Goal: Check status: Check status

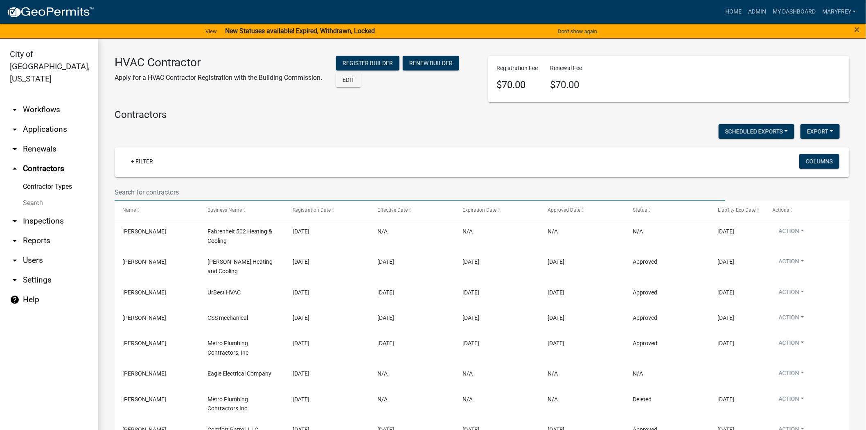
click at [57, 120] on link "arrow_drop_down Applications" at bounding box center [49, 130] width 98 height 20
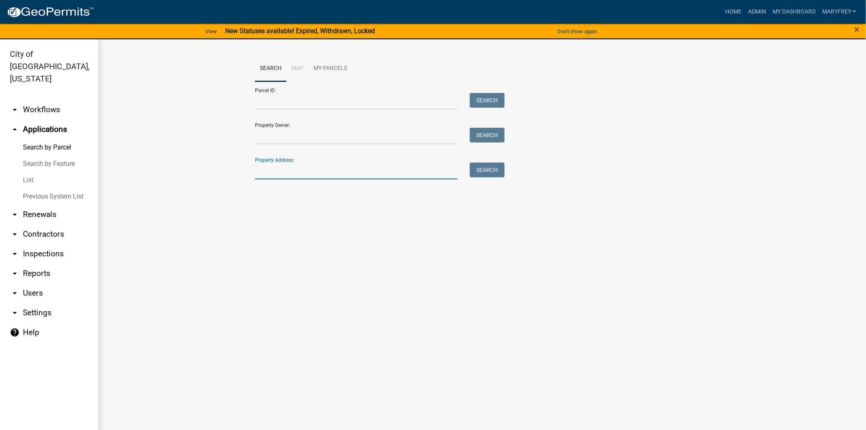
click at [289, 174] on input "Property Address:" at bounding box center [356, 170] width 203 height 17
type input "309 riverside"
click at [488, 167] on button "Search" at bounding box center [487, 169] width 35 height 15
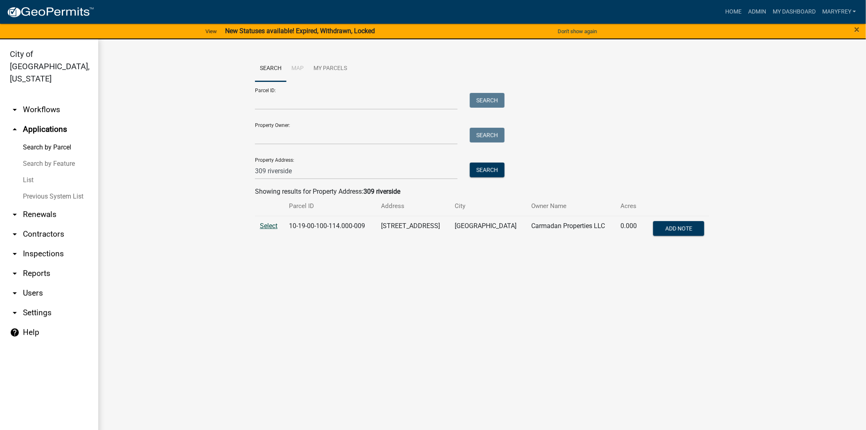
click at [265, 228] on span "Select" at bounding box center [269, 226] width 18 height 8
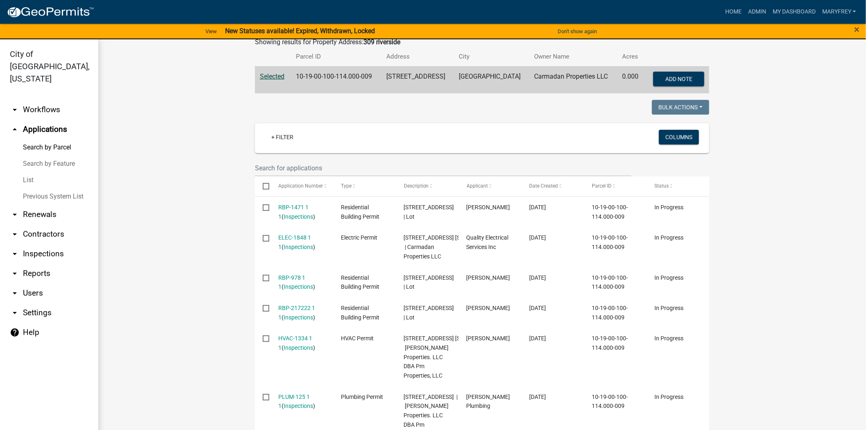
scroll to position [153, 0]
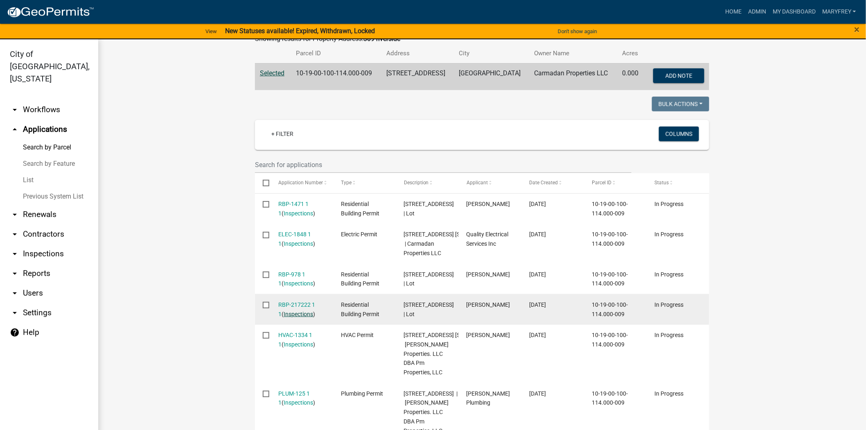
click at [284, 317] on link "Inspections" at bounding box center [298, 314] width 29 height 7
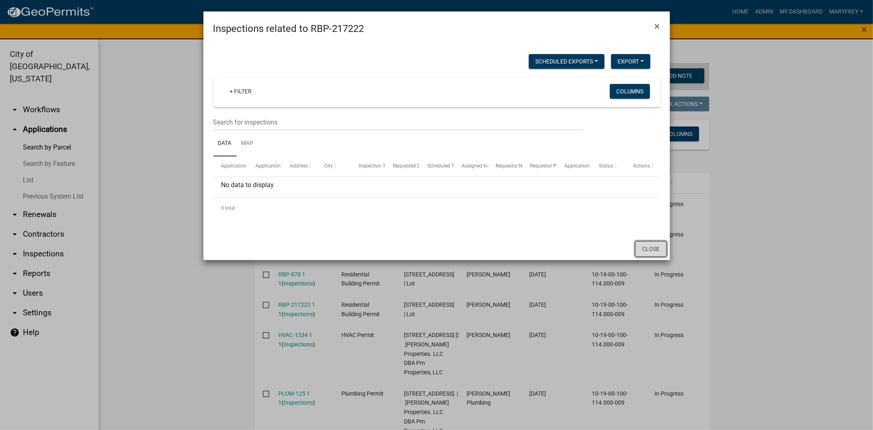
click at [643, 250] on button "Close" at bounding box center [651, 249] width 32 height 16
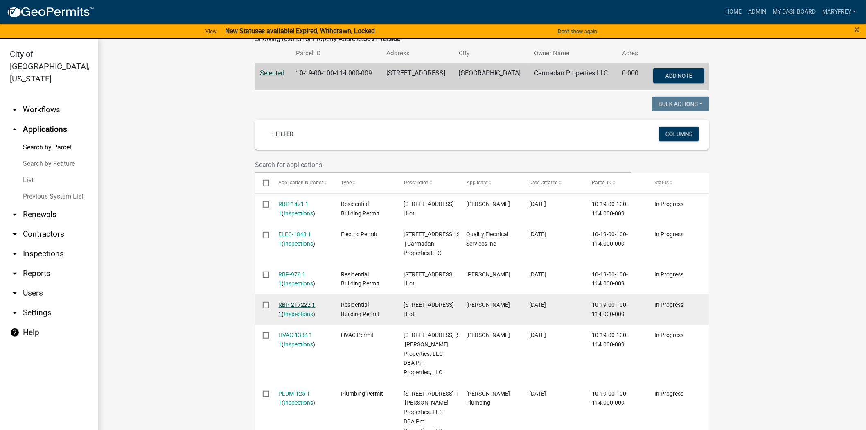
click at [296, 317] on link "RBP-217222 1 1" at bounding box center [297, 309] width 37 height 16
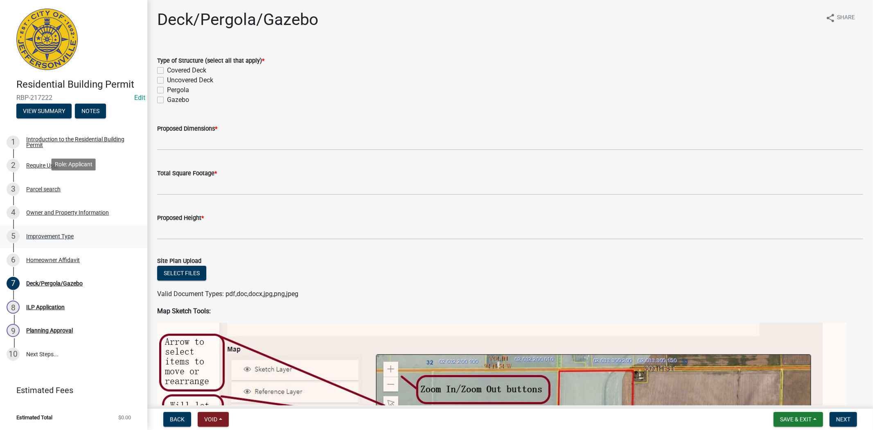
click at [48, 233] on div "Improvement Type" at bounding box center [49, 236] width 47 height 6
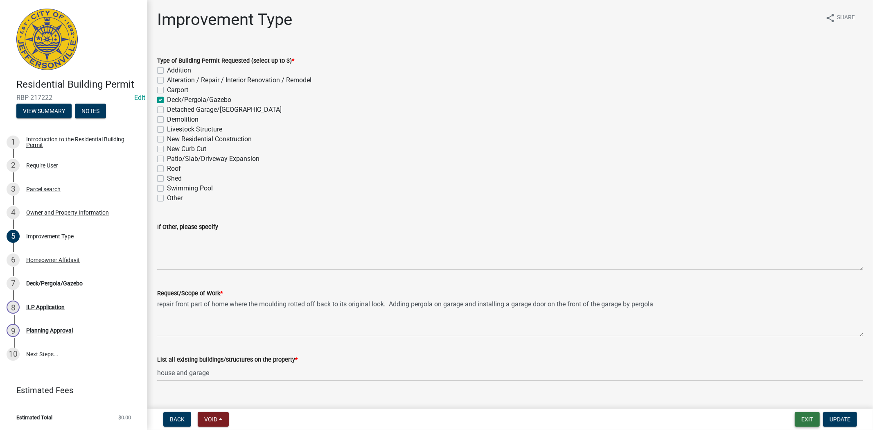
click at [806, 415] on button "Exit" at bounding box center [807, 419] width 25 height 15
